Goal: Task Accomplishment & Management: Use online tool/utility

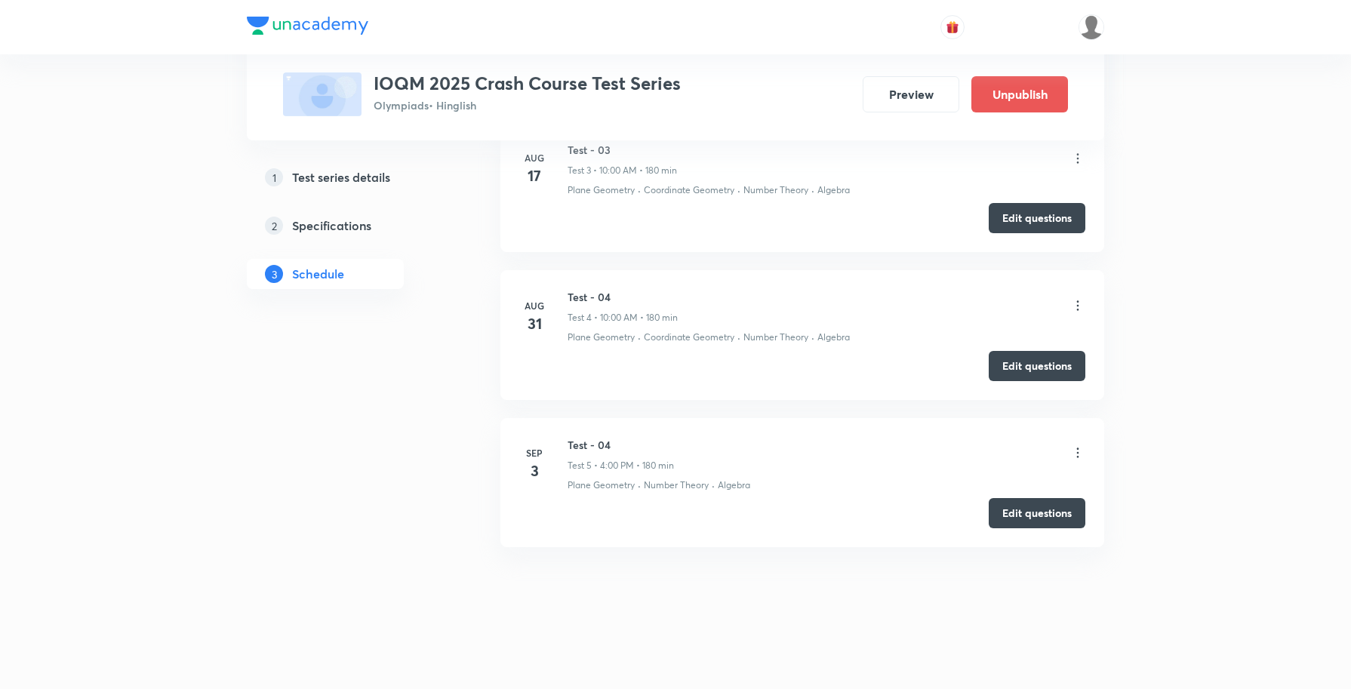
click at [1077, 453] on icon at bounding box center [1078, 453] width 2 height 10
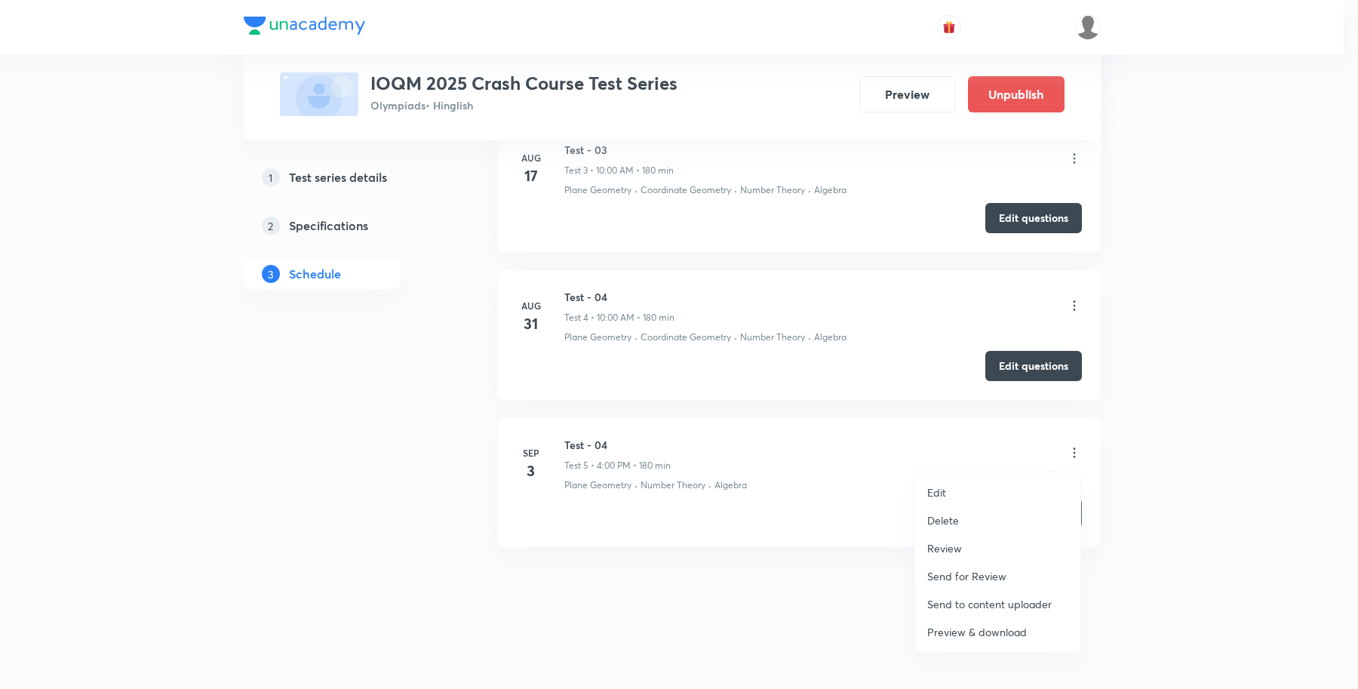
click at [974, 635] on p "Preview & download" at bounding box center [977, 632] width 100 height 16
click at [1072, 457] on div at bounding box center [679, 344] width 1358 height 689
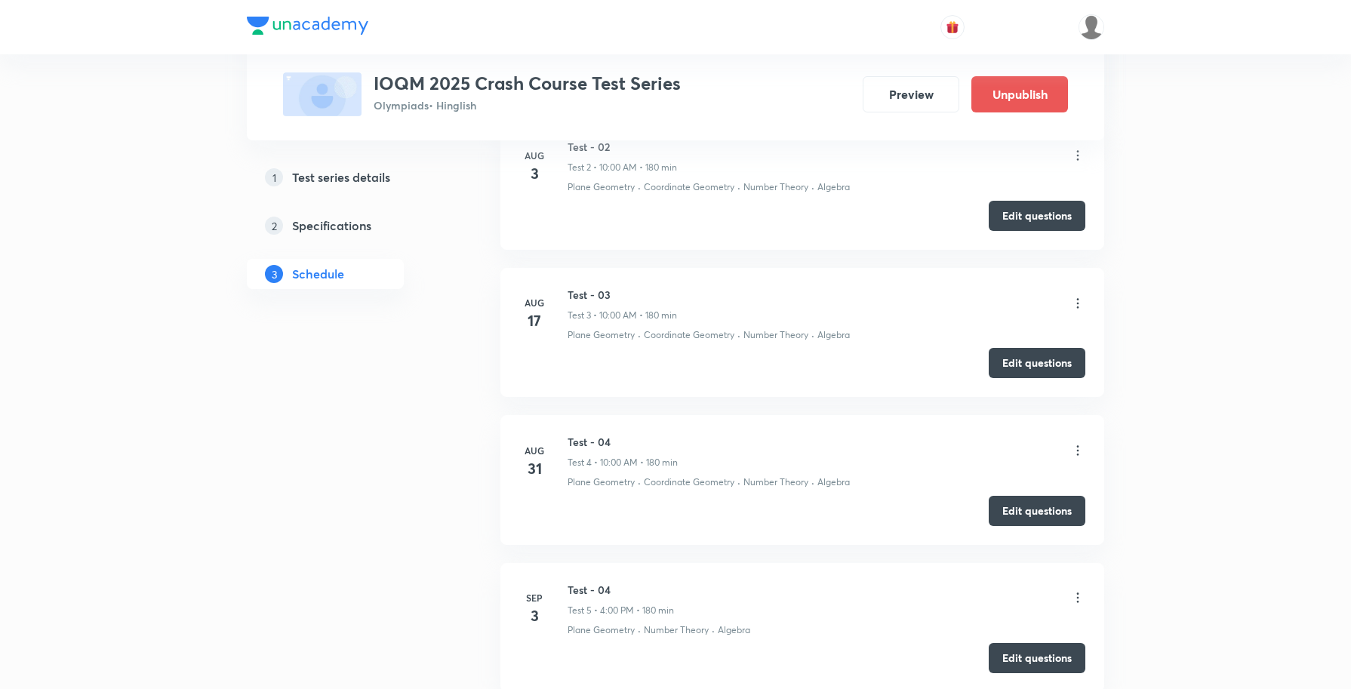
scroll to position [877, 0]
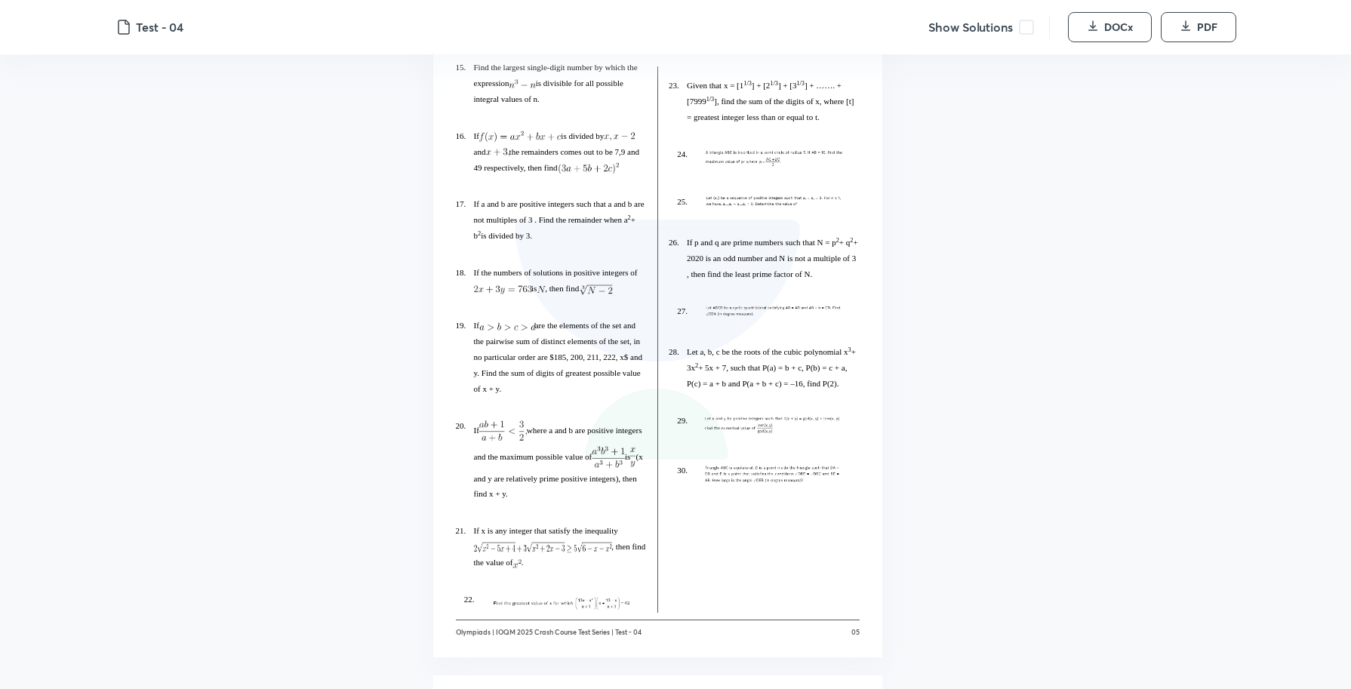
scroll to position [2469, 0]
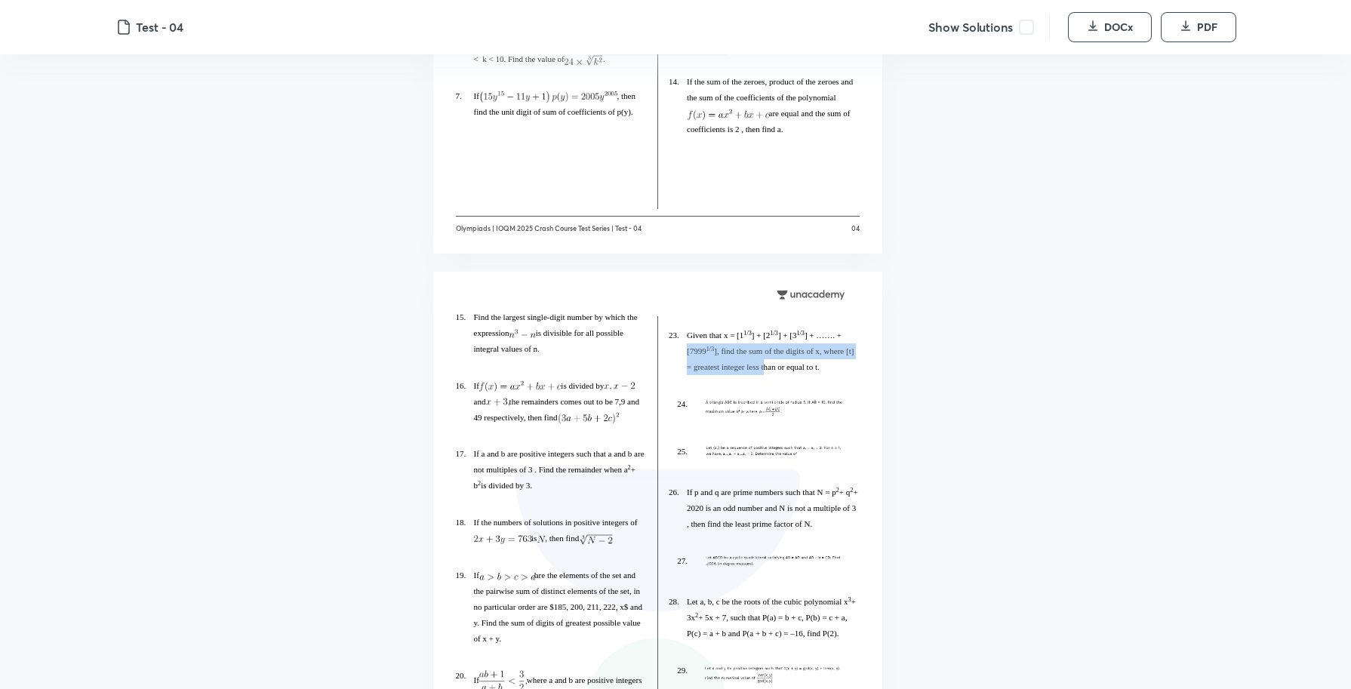
drag, startPoint x: 688, startPoint y: 343, endPoint x: 764, endPoint y: 372, distance: 81.4
click at [764, 372] on p "23. Given that x = [1 1/3 ] + [2 1/3 ] + [3 1/3 ] + ……. + [7999 1/3 ], find the…" at bounding box center [773, 352] width 173 height 48
click at [727, 408] on img at bounding box center [773, 406] width 138 height 17
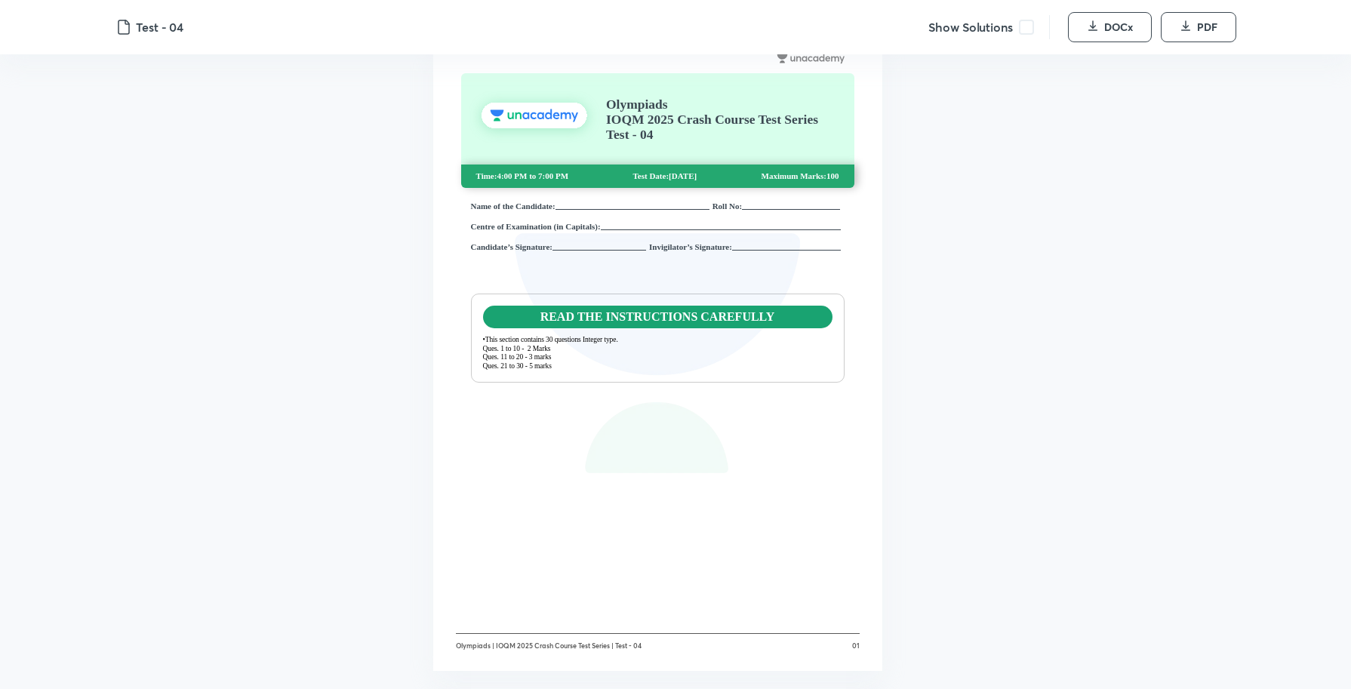
scroll to position [0, 0]
